Goal: Complete application form

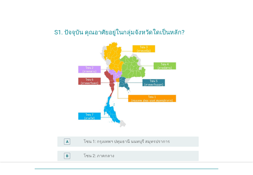
scroll to position [77, 0]
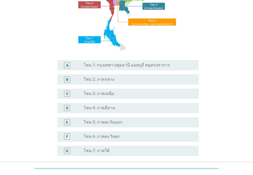
click at [115, 96] on div "radio_button_unchecked โซน 3: ภาคเหนือ" at bounding box center [137, 93] width 107 height 5
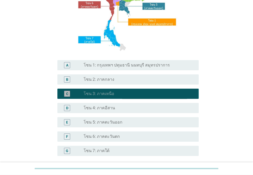
scroll to position [123, 0]
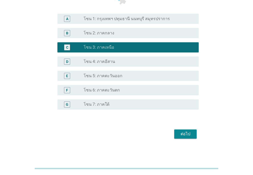
click at [185, 139] on div "ต่อไป" at bounding box center [126, 134] width 144 height 12
click at [188, 134] on div "ต่อไป" at bounding box center [185, 134] width 14 height 6
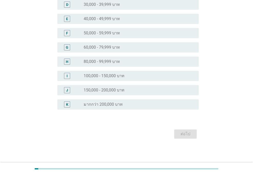
scroll to position [0, 0]
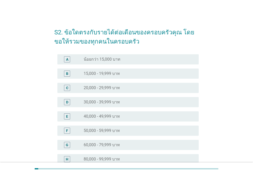
click at [100, 75] on label "15,000 - 19,999 บาท" at bounding box center [102, 73] width 36 height 5
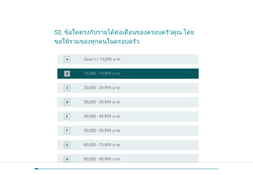
scroll to position [98, 0]
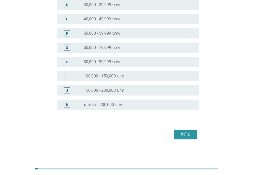
click at [189, 133] on div "ต่อไป" at bounding box center [185, 134] width 14 height 6
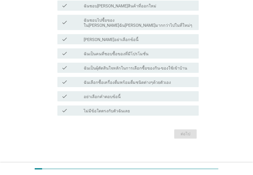
scroll to position [0, 0]
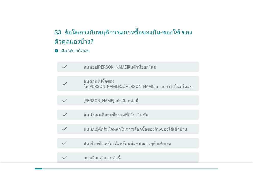
click at [121, 113] on label "ฉันเป็นคนที่ชอบซื้อของที่มีโปรโมชั่น" at bounding box center [116, 115] width 65 height 5
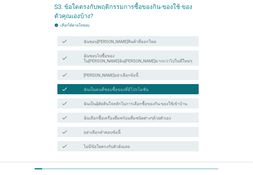
scroll to position [51, 0]
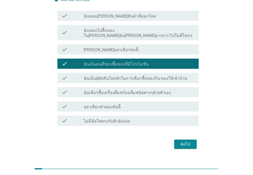
click at [187, 141] on div "ต่อไป" at bounding box center [185, 144] width 14 height 6
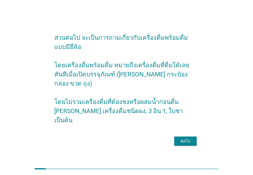
click at [184, 138] on div "ต่อไป" at bounding box center [185, 141] width 14 height 6
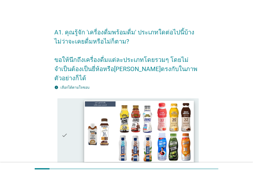
scroll to position [51, 0]
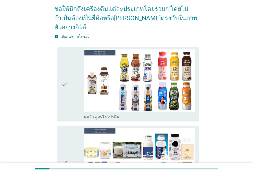
click at [66, 94] on icon "check" at bounding box center [65, 85] width 6 height 70
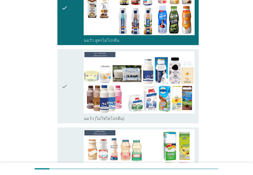
scroll to position [153, 0]
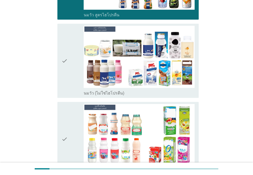
click at [75, 78] on div "check" at bounding box center [73, 61] width 22 height 70
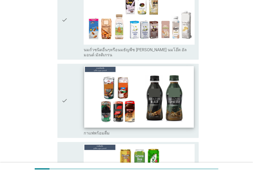
scroll to position [408, 0]
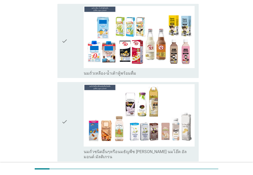
click at [75, 126] on div "check" at bounding box center [73, 121] width 22 height 75
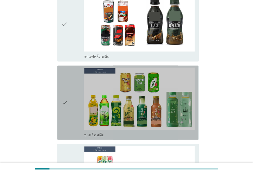
click at [67, 110] on icon "check" at bounding box center [65, 103] width 6 height 70
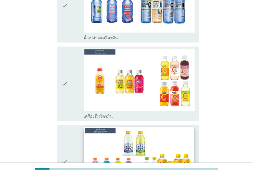
scroll to position [1302, 0]
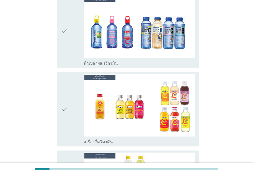
click at [67, 28] on icon "check" at bounding box center [65, 31] width 6 height 70
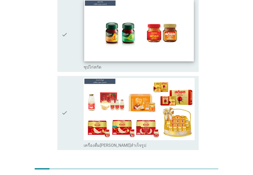
scroll to position [1756, 0]
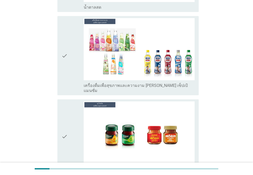
click at [66, 37] on icon "check" at bounding box center [65, 55] width 6 height 75
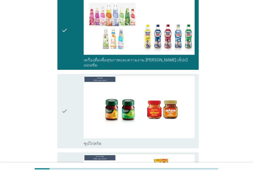
scroll to position [1858, 0]
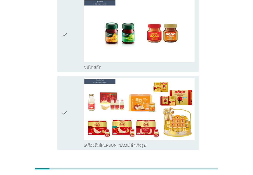
click at [193, 164] on button "ต่อไป" at bounding box center [185, 168] width 22 height 9
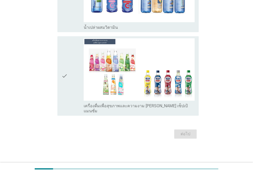
scroll to position [0, 0]
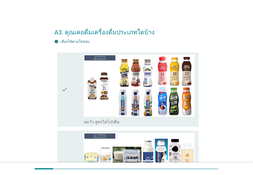
click at [70, 99] on div "check" at bounding box center [73, 90] width 22 height 70
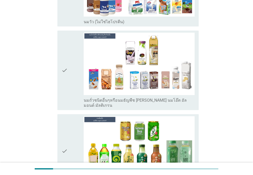
click at [67, 75] on icon "check" at bounding box center [65, 70] width 6 height 75
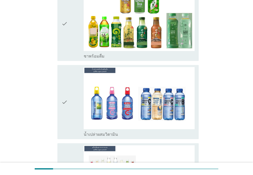
scroll to position [402, 0]
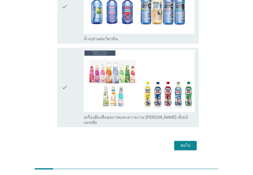
click at [184, 143] on div "ต่อไป" at bounding box center [185, 146] width 14 height 6
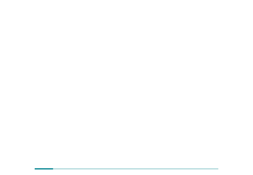
scroll to position [0, 0]
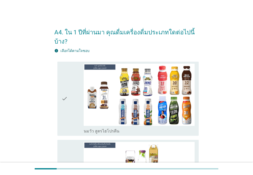
click at [75, 113] on div "check" at bounding box center [73, 99] width 22 height 70
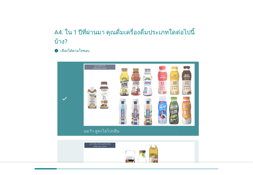
scroll to position [102, 0]
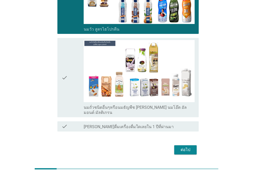
click at [72, 68] on div "check" at bounding box center [73, 77] width 22 height 75
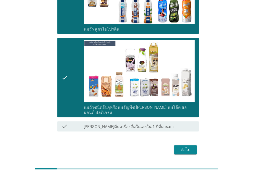
click at [187, 146] on button "ต่อไป" at bounding box center [185, 150] width 22 height 9
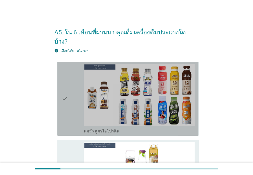
click at [71, 87] on div "check" at bounding box center [73, 99] width 22 height 70
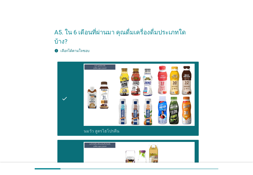
scroll to position [103, 0]
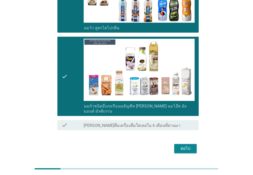
click at [177, 144] on button "ต่อไป" at bounding box center [185, 148] width 22 height 9
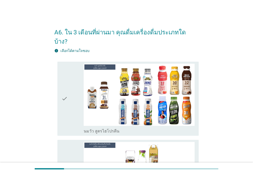
click at [68, 86] on div "check" at bounding box center [73, 99] width 22 height 70
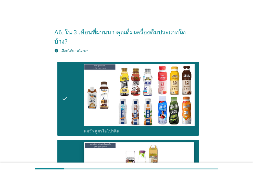
scroll to position [103, 0]
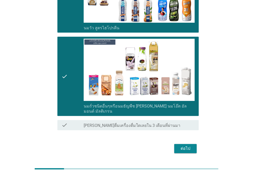
click at [184, 146] on div "ต่อไป" at bounding box center [185, 149] width 14 height 6
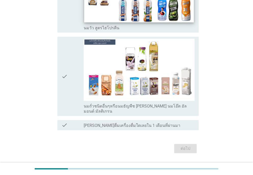
scroll to position [0, 0]
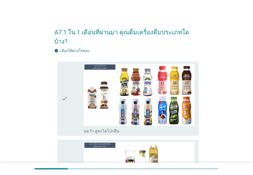
click at [41, 93] on div "A7.1 ใน 1 เดือนที่ผ่านมา คุณดื่มเครื่องดื่มประเภทใดบ้าง? info เลือกได้ตามใจชอบ …" at bounding box center [126, 141] width 229 height 244
click at [68, 87] on icon "check" at bounding box center [65, 99] width 6 height 70
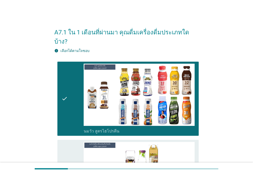
scroll to position [103, 0]
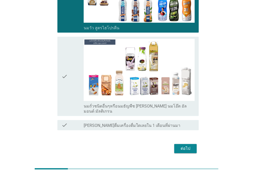
click at [68, 57] on div "check" at bounding box center [73, 76] width 22 height 75
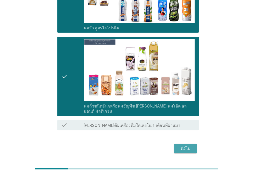
click at [181, 146] on div "ต่อไป" at bounding box center [185, 149] width 14 height 6
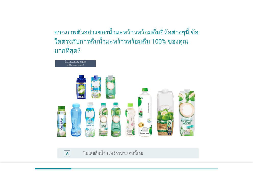
scroll to position [51, 0]
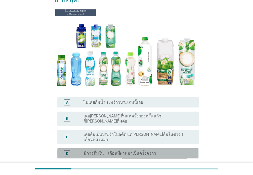
click at [124, 151] on label "มีการดื่มใน 1 เดือนที่ผ่านมาเป็นครั้งคราว" at bounding box center [120, 153] width 73 height 5
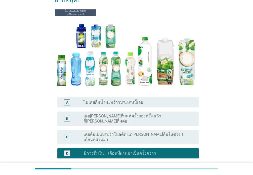
scroll to position [97, 0]
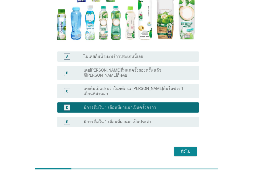
click at [192, 147] on button "ต่อไป" at bounding box center [185, 151] width 22 height 9
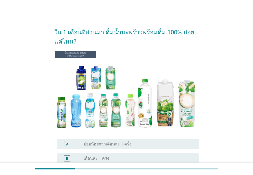
click at [20, 64] on div "ใน 1 เดือนที่ผ่านมา ดื่มน้ำมะพร้าวพร้อมดื่ม 100% บ่อยแค่ไหน? A radio_button_unc…" at bounding box center [126, 152] width 229 height 266
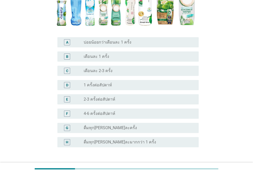
click at [108, 117] on div "radio_button_unchecked 4-6 ครั้งต่อสัปดาห์" at bounding box center [139, 114] width 111 height 6
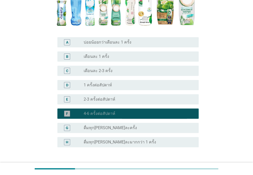
scroll to position [140, 0]
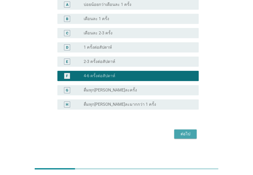
click at [184, 132] on div "ต่อไป" at bounding box center [185, 134] width 14 height 6
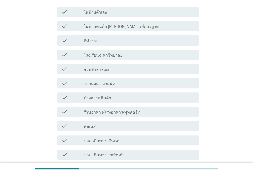
scroll to position [0, 0]
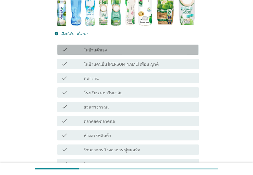
click at [114, 47] on div "check_box_outline_blank ในบ้านตัวเอง" at bounding box center [139, 50] width 111 height 6
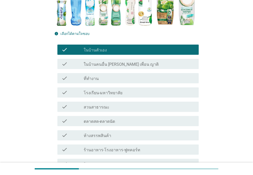
scroll to position [203, 0]
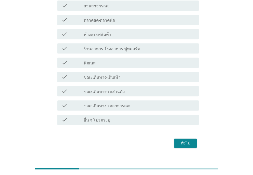
click at [189, 139] on div "ต่อไป" at bounding box center [126, 143] width 144 height 12
click at [189, 140] on div "ต่อไป" at bounding box center [185, 143] width 14 height 6
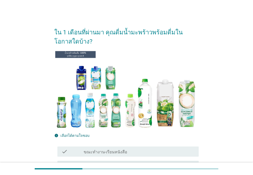
scroll to position [128, 0]
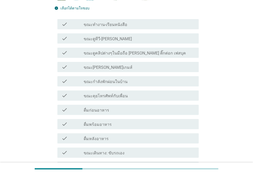
click at [118, 26] on label "ขณะทำงาน-เรียนหนังสือ" at bounding box center [106, 24] width 44 height 5
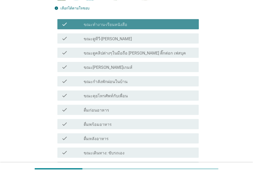
click at [114, 38] on div "check_box_outline_blank ขณะดูทีวี-[PERSON_NAME]" at bounding box center [139, 38] width 111 height 6
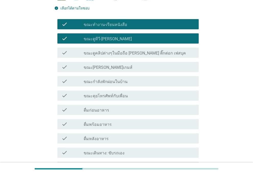
click at [97, 114] on div "check check_box_outline_blank ดื่มก่อนอาหาร" at bounding box center [127, 110] width 141 height 10
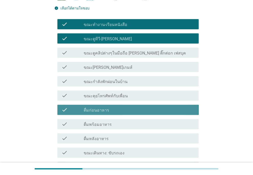
scroll to position [246, 0]
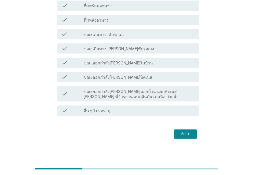
click at [186, 135] on div "ต่อไป" at bounding box center [185, 134] width 14 height 6
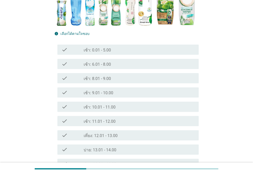
scroll to position [153, 0]
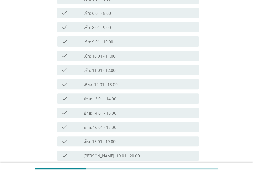
click at [105, 114] on label "บ่าย: 14.01 - 16.00" at bounding box center [100, 113] width 33 height 5
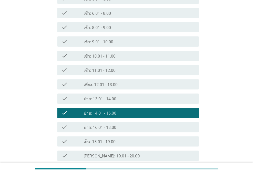
scroll to position [227, 0]
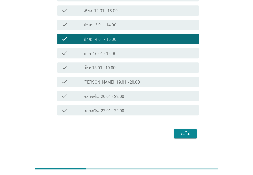
click at [188, 135] on div "ต่อไป" at bounding box center [185, 134] width 14 height 6
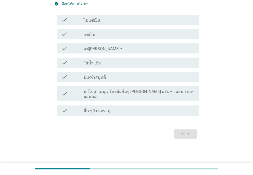
scroll to position [0, 0]
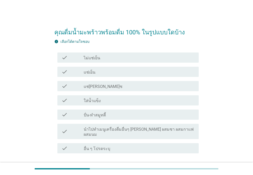
click at [118, 71] on div "check_box_outline_blank แช่เย็น" at bounding box center [139, 72] width 111 height 6
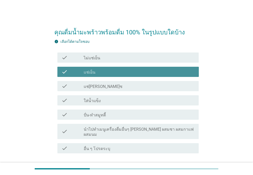
scroll to position [33, 0]
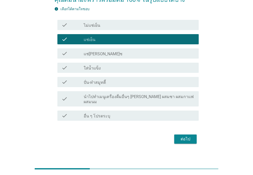
click at [184, 136] on div "ต่อไป" at bounding box center [185, 139] width 14 height 6
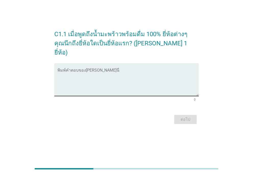
scroll to position [0, 0]
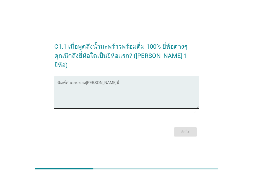
click at [108, 83] on textarea "พิมพ์คำตอบของคุณ ที่นี่" at bounding box center [127, 95] width 141 height 27
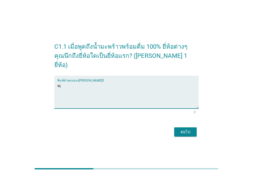
type textarea "w"
type textarea "cocomax"
click at [186, 128] on button "ต่อไป" at bounding box center [185, 132] width 22 height 9
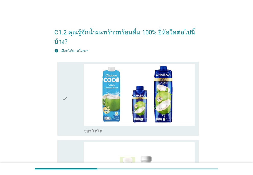
click at [58, 101] on div "check check_box_outline_blank ชบา โคโค่" at bounding box center [127, 99] width 141 height 74
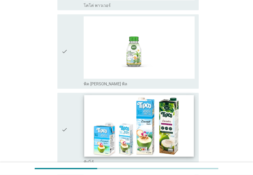
scroll to position [255, 0]
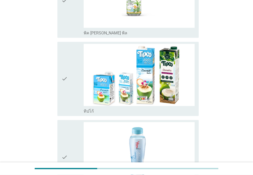
click at [75, 64] on div "check" at bounding box center [73, 79] width 22 height 70
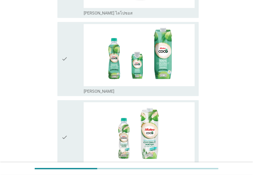
scroll to position [460, 0]
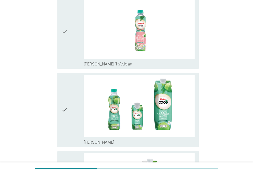
click at [70, 44] on div "check" at bounding box center [73, 31] width 22 height 70
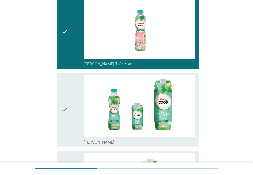
click at [72, 101] on div "check" at bounding box center [73, 110] width 22 height 70
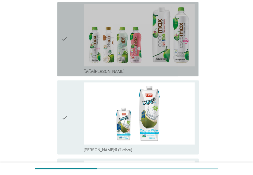
click at [65, 37] on icon "check" at bounding box center [65, 39] width 6 height 70
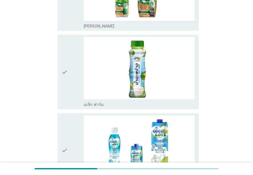
scroll to position [1130, 0]
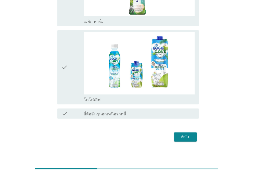
click at [191, 137] on div "ต่อไป" at bounding box center [185, 137] width 14 height 6
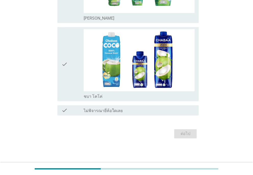
scroll to position [0, 0]
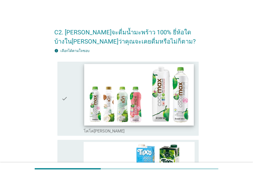
click at [108, 106] on img at bounding box center [139, 95] width 110 height 62
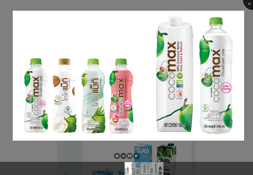
click at [249, 2] on div at bounding box center [253, 0] width 20 height 20
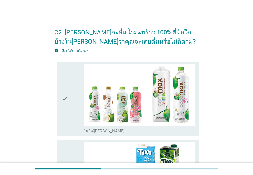
click at [70, 83] on div "check" at bounding box center [73, 99] width 22 height 70
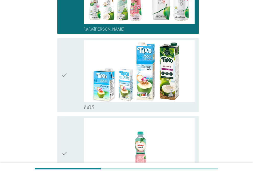
click at [65, 88] on icon "check" at bounding box center [65, 75] width 6 height 70
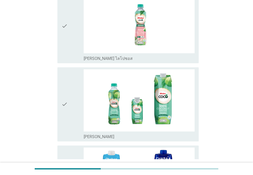
click at [64, 106] on icon "check" at bounding box center [65, 104] width 6 height 70
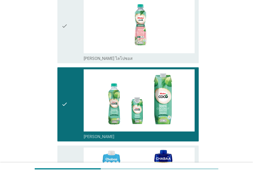
scroll to position [347, 0]
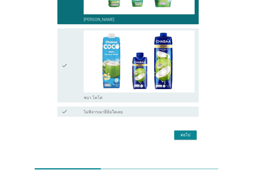
click at [178, 131] on button "ต่อไป" at bounding box center [185, 135] width 22 height 9
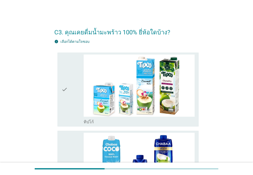
click at [75, 91] on div "check" at bounding box center [73, 90] width 22 height 70
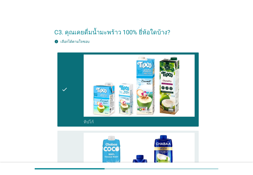
scroll to position [128, 0]
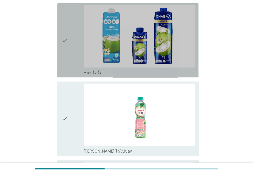
click at [63, 63] on icon "check" at bounding box center [65, 40] width 6 height 70
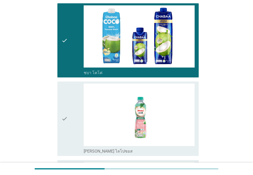
click at [63, 110] on icon "check" at bounding box center [65, 119] width 6 height 70
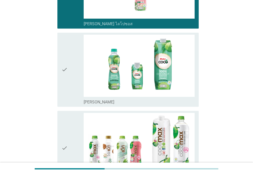
scroll to position [324, 0]
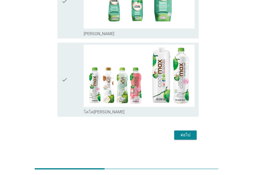
click at [185, 135] on div "ต่อไป" at bounding box center [185, 135] width 14 height 6
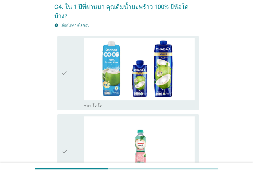
click at [73, 74] on div "check" at bounding box center [73, 73] width 22 height 70
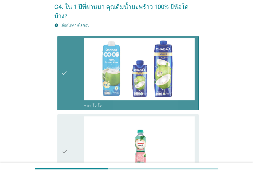
scroll to position [167, 0]
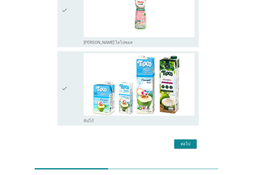
click at [74, 78] on div "check" at bounding box center [73, 88] width 22 height 70
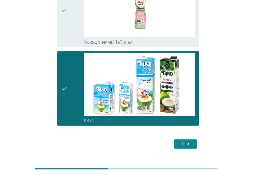
click at [186, 141] on div "ต่อไป" at bounding box center [185, 144] width 14 height 6
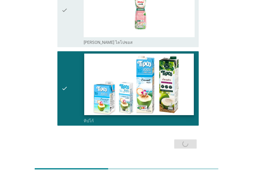
scroll to position [0, 0]
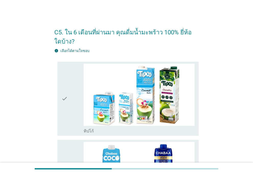
click at [62, 80] on icon "check" at bounding box center [65, 99] width 6 height 70
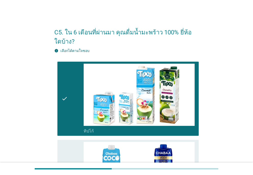
scroll to position [98, 0]
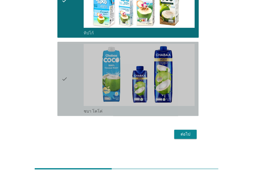
click at [61, 78] on div "check check_box ชบา โคโค่" at bounding box center [127, 79] width 141 height 74
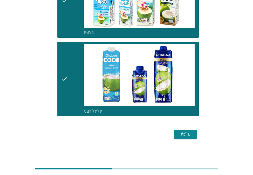
click at [184, 135] on div "ต่อไป" at bounding box center [185, 134] width 14 height 6
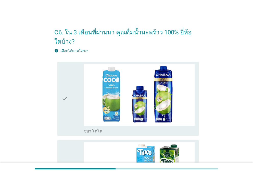
click at [58, 81] on div "check check_box ชบา โคโค่" at bounding box center [127, 99] width 141 height 74
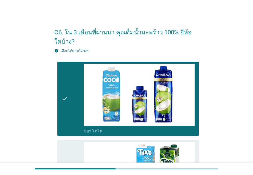
scroll to position [98, 0]
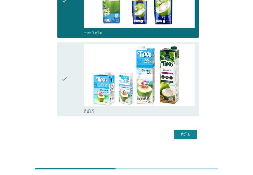
click at [68, 80] on div "check" at bounding box center [73, 79] width 22 height 70
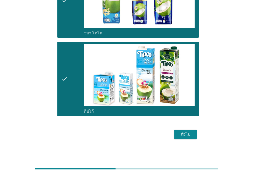
click at [183, 132] on div "ต่อไป" at bounding box center [185, 134] width 14 height 6
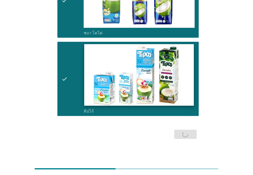
scroll to position [0, 0]
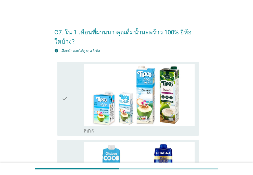
click at [69, 77] on div "check" at bounding box center [73, 99] width 22 height 70
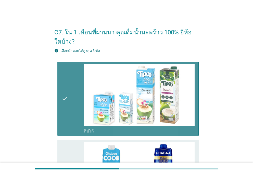
scroll to position [106, 0]
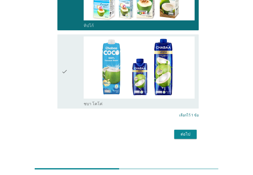
click at [73, 78] on div "check" at bounding box center [73, 72] width 22 height 70
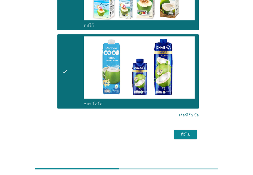
click at [187, 137] on div "ต่อไป" at bounding box center [185, 134] width 14 height 6
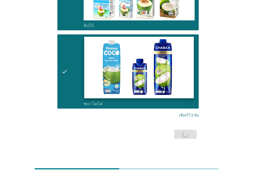
scroll to position [0, 0]
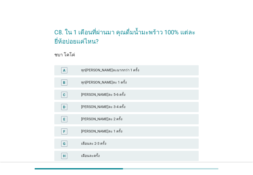
click at [107, 72] on div "ทุก[PERSON_NAME]ละมากกว่า 1 ครั้ง" at bounding box center [137, 70] width 113 height 6
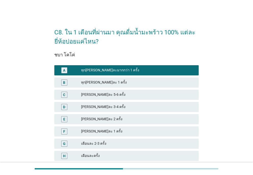
click at [97, 109] on div "[PERSON_NAME]ละ 3-4 ครั้ง" at bounding box center [137, 107] width 113 height 6
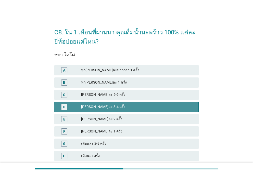
scroll to position [54, 0]
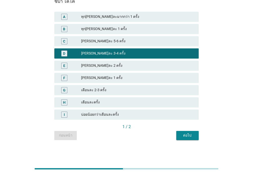
click at [189, 135] on div "ต่อไป" at bounding box center [187, 135] width 14 height 5
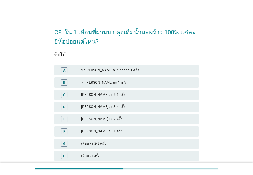
click at [105, 121] on div "[PERSON_NAME]ละ 2 ครั้ง" at bounding box center [137, 119] width 113 height 6
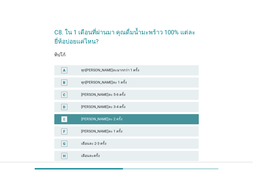
scroll to position [54, 0]
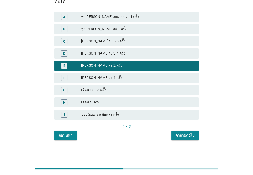
click at [189, 135] on div "คำถามต่อไป" at bounding box center [185, 135] width 19 height 5
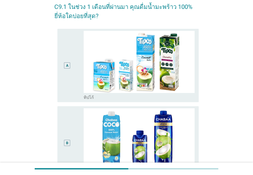
scroll to position [96, 0]
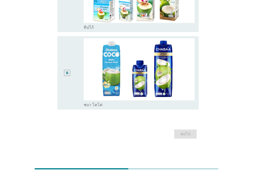
click at [71, 73] on div "B" at bounding box center [67, 72] width 11 height 69
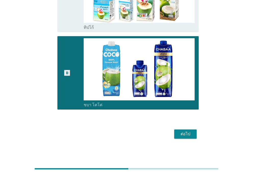
click at [190, 135] on div "ต่อไป" at bounding box center [185, 134] width 14 height 6
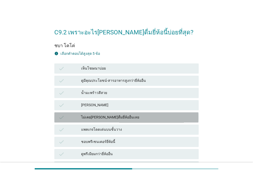
click at [63, 117] on icon "check" at bounding box center [61, 118] width 6 height 6
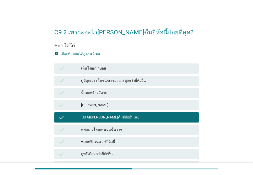
click at [65, 131] on div "check" at bounding box center [69, 130] width 23 height 6
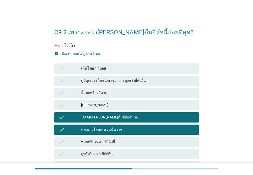
click at [84, 142] on div "ชอบพรีเซนเตอร์ยี่ห้อนี้" at bounding box center [137, 142] width 113 height 6
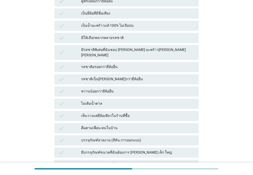
scroll to position [243, 0]
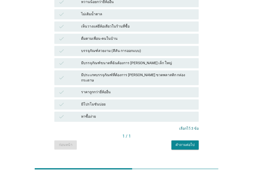
click at [117, 76] on div "check มีประเภทบรรจุภัณฑ์ที่ต้องการ [PERSON_NAME] ขวดพลาสติก กล่องกระดาษ" at bounding box center [126, 77] width 146 height 17
click at [110, 100] on div "check มีโปรโมชันบ่อย" at bounding box center [126, 105] width 144 height 10
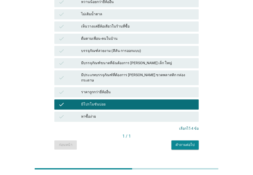
click at [182, 142] on div "คำถามต่อไป" at bounding box center [185, 144] width 19 height 5
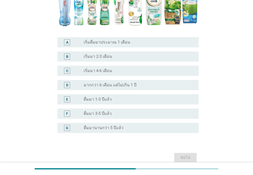
scroll to position [126, 0]
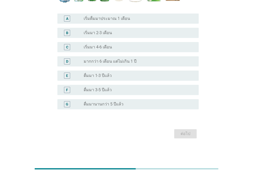
click at [104, 89] on label "ดื่มมา 3-5 ปีแล้ว" at bounding box center [98, 90] width 28 height 5
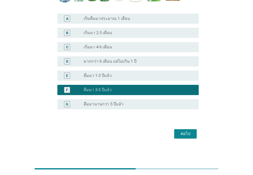
click at [119, 105] on label "ดื่มมานานกว่า 5 ปีแล้ว" at bounding box center [104, 104] width 40 height 5
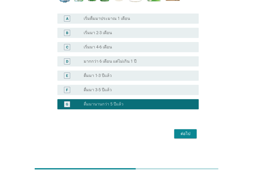
click at [185, 137] on div "ต่อไป" at bounding box center [185, 134] width 14 height 6
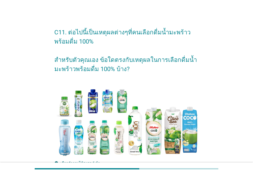
scroll to position [128, 0]
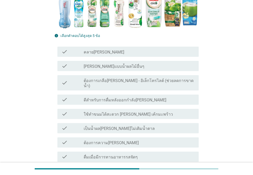
click at [130, 98] on label "ดีสำหรับการดื่มหลังออกกำลัง[PERSON_NAME]" at bounding box center [125, 100] width 83 height 5
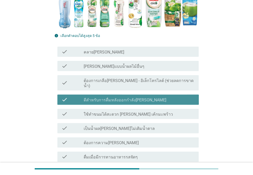
click at [124, 112] on label "ใช้ทำขนมได้สะดวก [PERSON_NAME] เค้กมะพร้าว" at bounding box center [128, 114] width 89 height 5
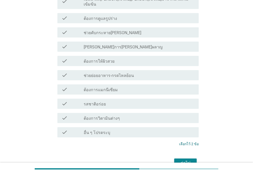
scroll to position [448, 0]
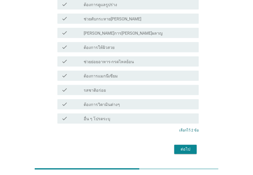
click at [180, 147] on div "ต่อไป" at bounding box center [185, 150] width 14 height 6
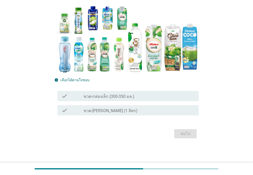
scroll to position [0, 0]
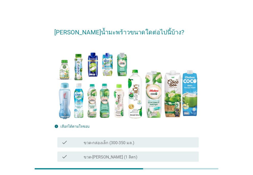
click at [110, 141] on label "ขวด-กล่องเล็ก (300-350 มล.)" at bounding box center [109, 143] width 51 height 5
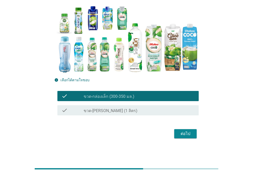
click at [178, 133] on div "ต่อไป" at bounding box center [185, 134] width 14 height 6
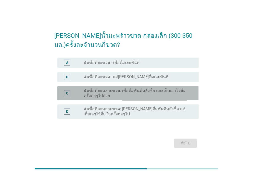
click at [106, 93] on label "ฉันซื้อทีละหลายขวด: เพื่อดื่มทันทีหลังซื้อ และเก็บเอาไว้ดื่มครั้งต่อๆไปด้วย" at bounding box center [137, 93] width 107 height 10
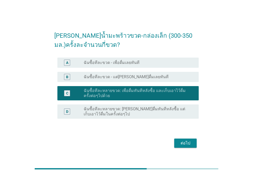
click at [112, 62] on label "ฉันซื้อทีละขวด - เพื่อดื่มเลยทันที" at bounding box center [112, 62] width 56 height 5
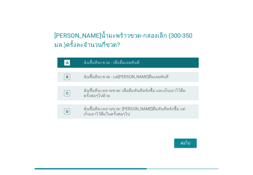
click at [182, 143] on div "ต่อไป" at bounding box center [185, 143] width 14 height 6
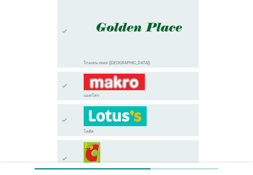
click at [71, 112] on div "check" at bounding box center [73, 120] width 22 height 28
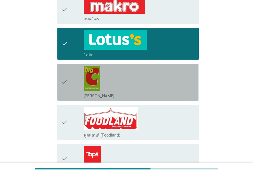
click at [66, 78] on icon "check" at bounding box center [65, 82] width 6 height 33
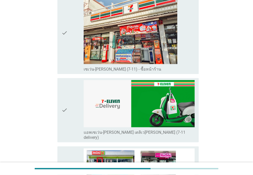
click at [71, 28] on div "check" at bounding box center [73, 33] width 22 height 78
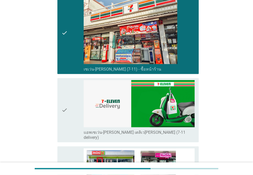
click at [75, 95] on div "check" at bounding box center [73, 110] width 22 height 61
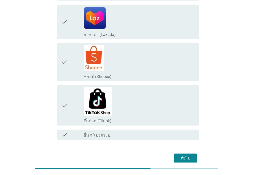
click at [187, 155] on div "ต่อไป" at bounding box center [185, 158] width 14 height 6
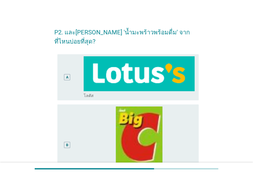
click at [72, 72] on div "A" at bounding box center [67, 77] width 11 height 42
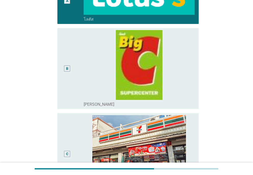
click at [59, 71] on div "B radio_button_unchecked [PERSON_NAME]" at bounding box center [127, 68] width 141 height 81
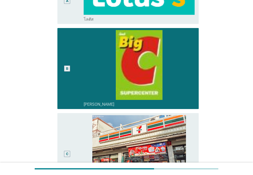
click at [75, 150] on div "C" at bounding box center [73, 153] width 22 height 77
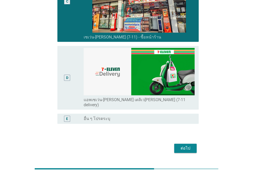
click at [184, 146] on div "ต่อไป" at bounding box center [185, 149] width 14 height 6
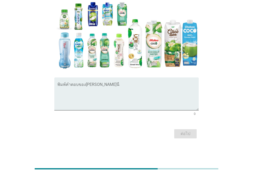
click at [120, 75] on form "C12. หาก[PERSON_NAME]แนะนำผู้ผลิต น้ำมะพร้าวพร้อมดื่ม 100% ให้มีการปรับปรุงหรือ…" at bounding box center [126, 37] width 144 height 205
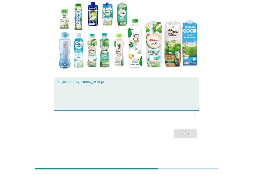
click at [105, 85] on textarea "พิมพ์คำตอบของคุณ ที่นี่" at bounding box center [127, 97] width 141 height 27
type textarea "v"
type textarea "อร่อยดีค่ะ"
click at [189, 137] on div "ต่อไป" at bounding box center [185, 134] width 14 height 6
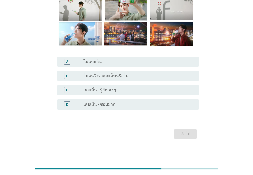
click at [119, 90] on div "radio_button_unchecked เคยเห็น - รู้สึกเฉยๆ" at bounding box center [137, 90] width 107 height 5
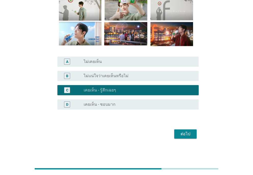
click at [185, 137] on button "ต่อไป" at bounding box center [185, 134] width 22 height 9
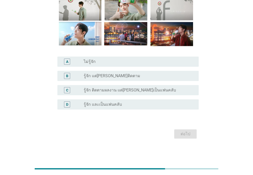
click at [114, 94] on div "C radio_button_unchecked รู้จัก ติดตามผลงาน แต่[PERSON_NAME]เป็นแฟนคลับ" at bounding box center [127, 90] width 141 height 10
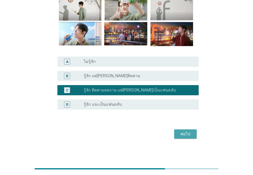
click at [182, 135] on div "ต่อไป" at bounding box center [185, 134] width 14 height 6
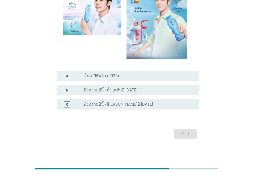
click at [111, 105] on label "พึ่งทราบปีนี้ - [PERSON_NAME]ปี [DATE]" at bounding box center [118, 104] width 69 height 5
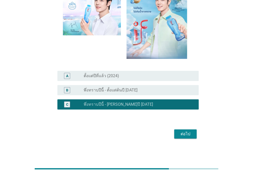
click at [186, 135] on div "ต่อไป" at bounding box center [185, 134] width 14 height 6
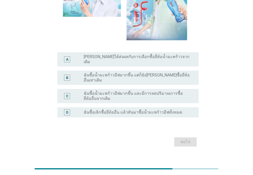
click at [140, 91] on label "ฉันซื้อน้ำมะพร้าวอีฟมากขึ้น และมีการลดปริมาณการซื้อยี่ห้ออื่นจากเดิม" at bounding box center [137, 96] width 107 height 10
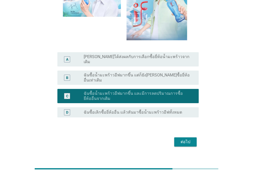
click at [182, 139] on div "ต่อไป" at bounding box center [185, 142] width 14 height 6
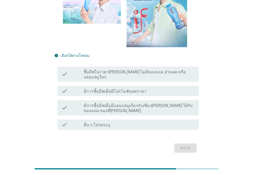
click at [123, 103] on label "มีการซื้ออีฟเมื่อมีแคมเปญเกี่ยวกับเซียว[PERSON_NAME] ได้รับของแถม-ของที่[PERSON…" at bounding box center [139, 108] width 111 height 10
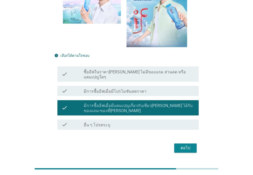
click at [192, 145] on div "ต่อไป" at bounding box center [185, 148] width 14 height 6
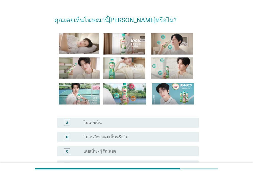
click at [121, 150] on div "radio_button_unchecked เคยเห็น - รู้สึกเฉยๆ" at bounding box center [137, 151] width 107 height 5
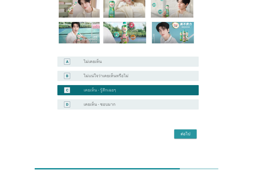
click at [188, 135] on div "ต่อไป" at bounding box center [185, 134] width 14 height 6
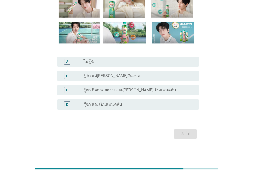
click at [119, 92] on label "รู้จัก ติดตามผลงาน แต่[PERSON_NAME]เป็นแฟนคลับ" at bounding box center [130, 90] width 92 height 5
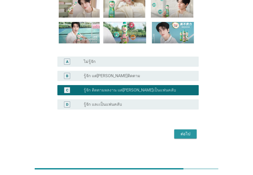
click at [186, 137] on div "ต่อไป" at bounding box center [185, 134] width 14 height 6
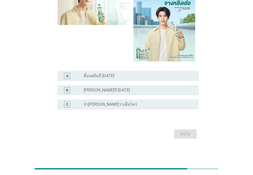
click at [115, 102] on div "radio_button_unchecked จำ[PERSON_NAME]ว่าเมื่อไหร่" at bounding box center [137, 104] width 107 height 5
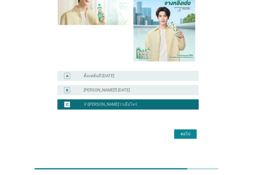
click at [182, 138] on button "ต่อไป" at bounding box center [185, 134] width 22 height 9
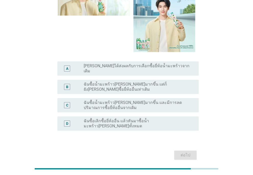
click at [122, 119] on label "ฉันซื้อเลิกซื้อยี่ห้ออื่น แล้วหันมาซื้อน้ำมะพร้าว[PERSON_NAME]ทั้งหมด" at bounding box center [137, 124] width 107 height 10
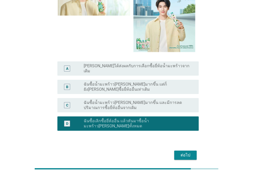
click at [188, 152] on div "ต่อไป" at bounding box center [185, 155] width 14 height 6
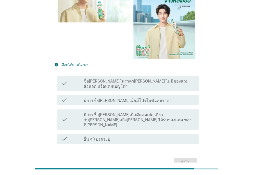
click at [116, 134] on div "check check_box_outline_blank อื่น ๆ โปรดระบุ" at bounding box center [127, 139] width 141 height 10
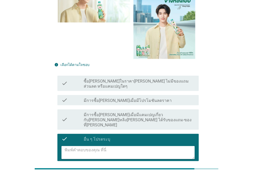
click at [165, 113] on label "มีการซื้อ[PERSON_NAME]เมื่อมีแคมเปญเกี่ยวกับ[PERSON_NAME]หลิง[PERSON_NAME] ได้ร…" at bounding box center [139, 120] width 111 height 15
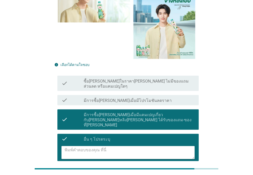
click at [102, 134] on div "check check_box_outline_blank อื่น ๆ โปรดระบุ" at bounding box center [127, 139] width 141 height 10
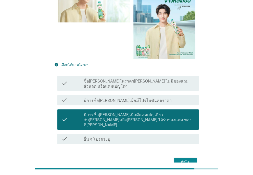
click at [192, 160] on div "ต่อไป" at bounding box center [185, 163] width 14 height 6
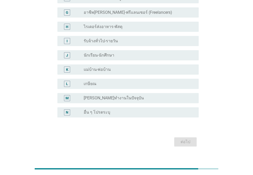
click at [110, 53] on label "นักเรียน-นักศึกษา" at bounding box center [99, 55] width 31 height 5
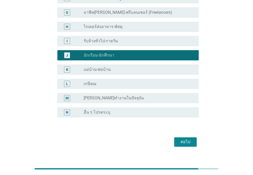
click at [192, 139] on div "ต่อไป" at bounding box center [185, 142] width 14 height 6
